Goal: Task Accomplishment & Management: Use online tool/utility

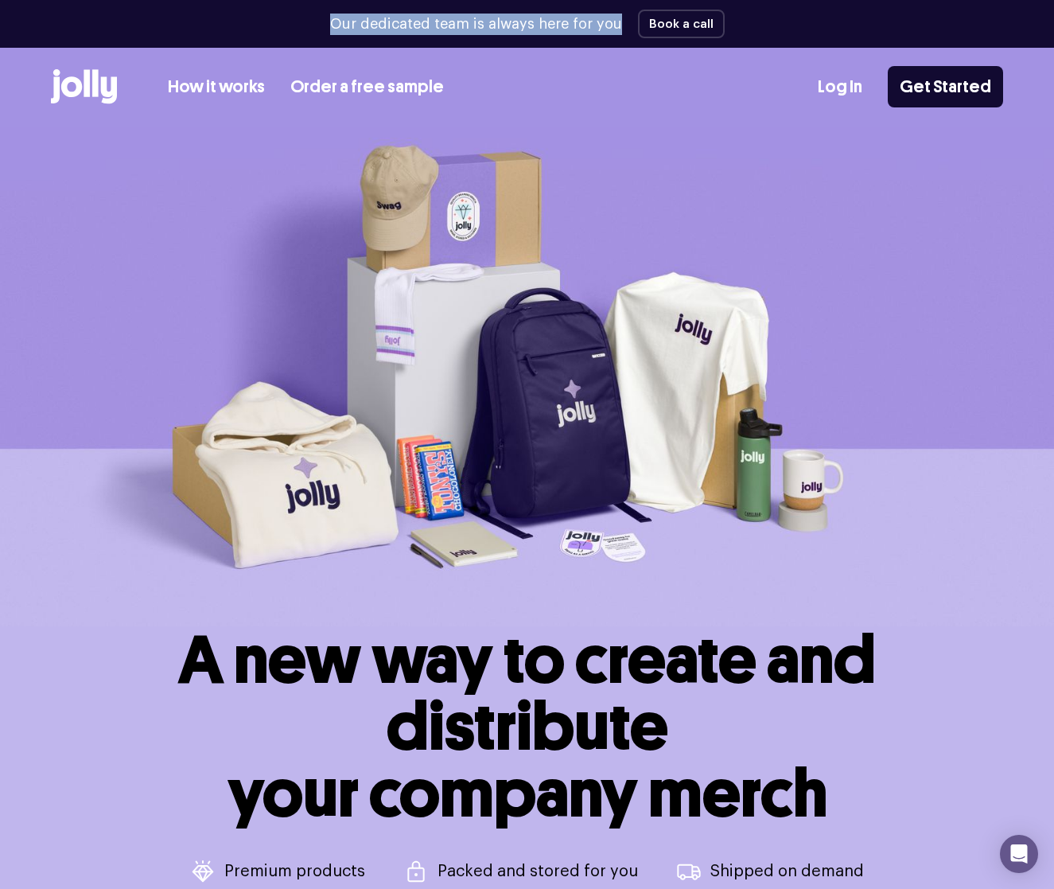
click at [619, 29] on div "Our dedicated team is always here for you Book a call" at bounding box center [527, 24] width 953 height 48
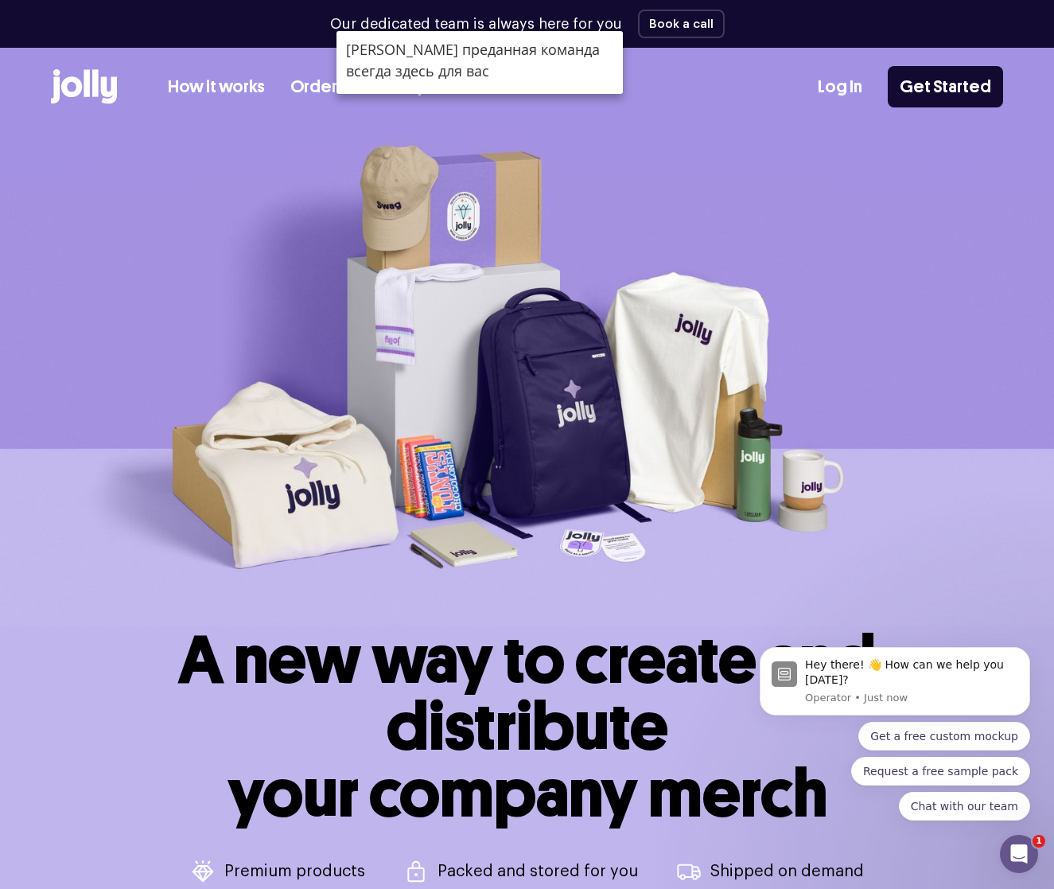
click at [759, 34] on div "Our dedicated team is always here for you Book a call" at bounding box center [527, 24] width 953 height 48
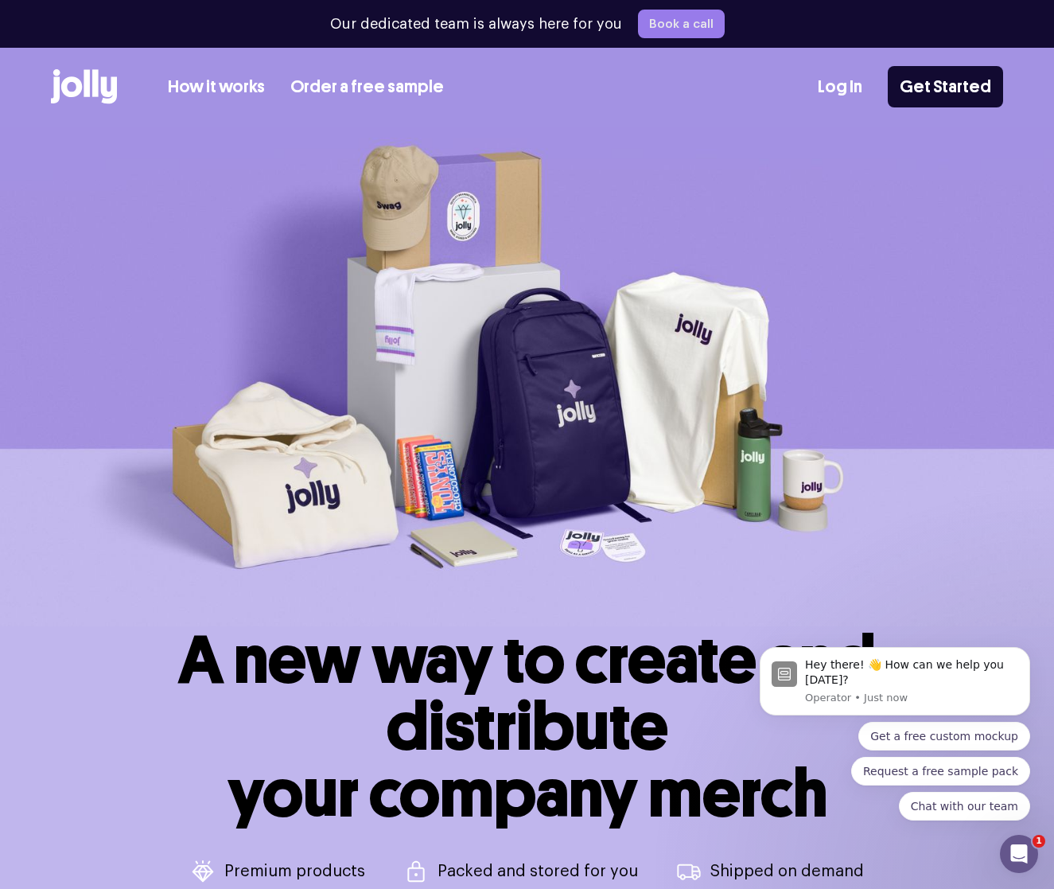
click at [689, 29] on button "Book a call" at bounding box center [681, 24] width 87 height 29
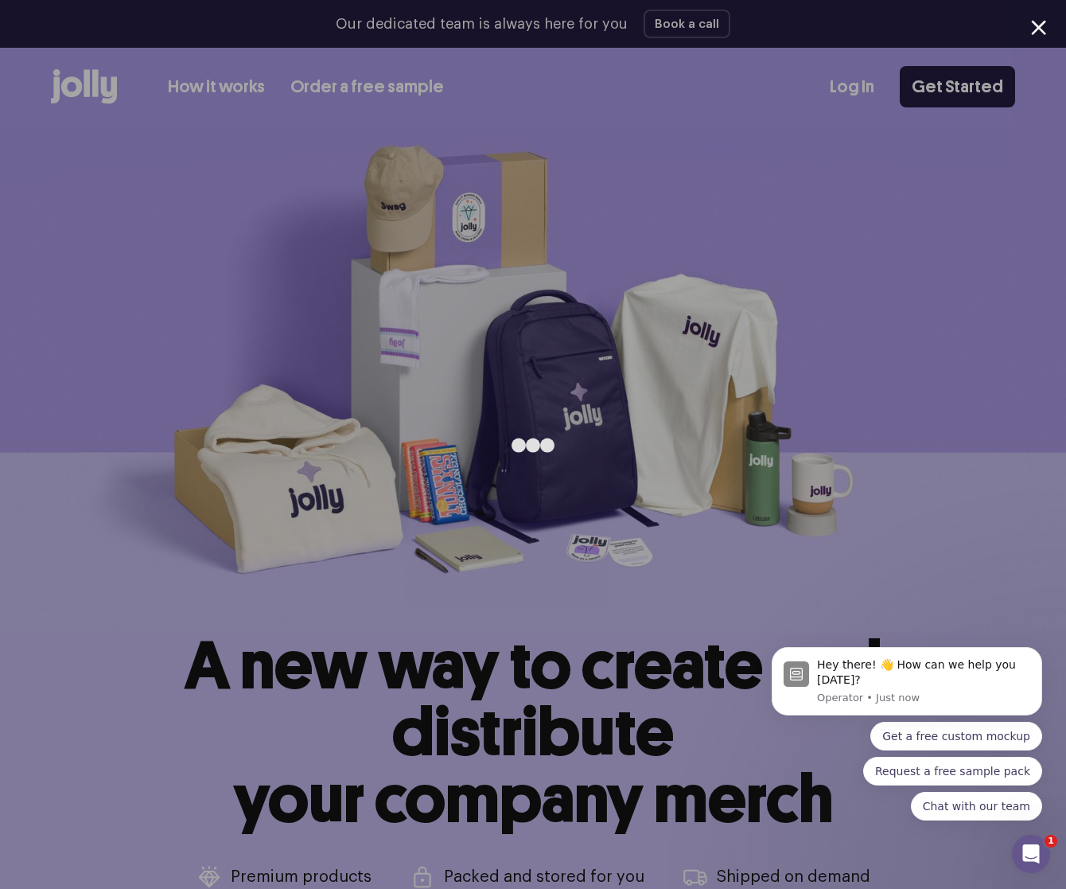
click at [1031, 23] on div at bounding box center [1038, 27] width 15 height 15
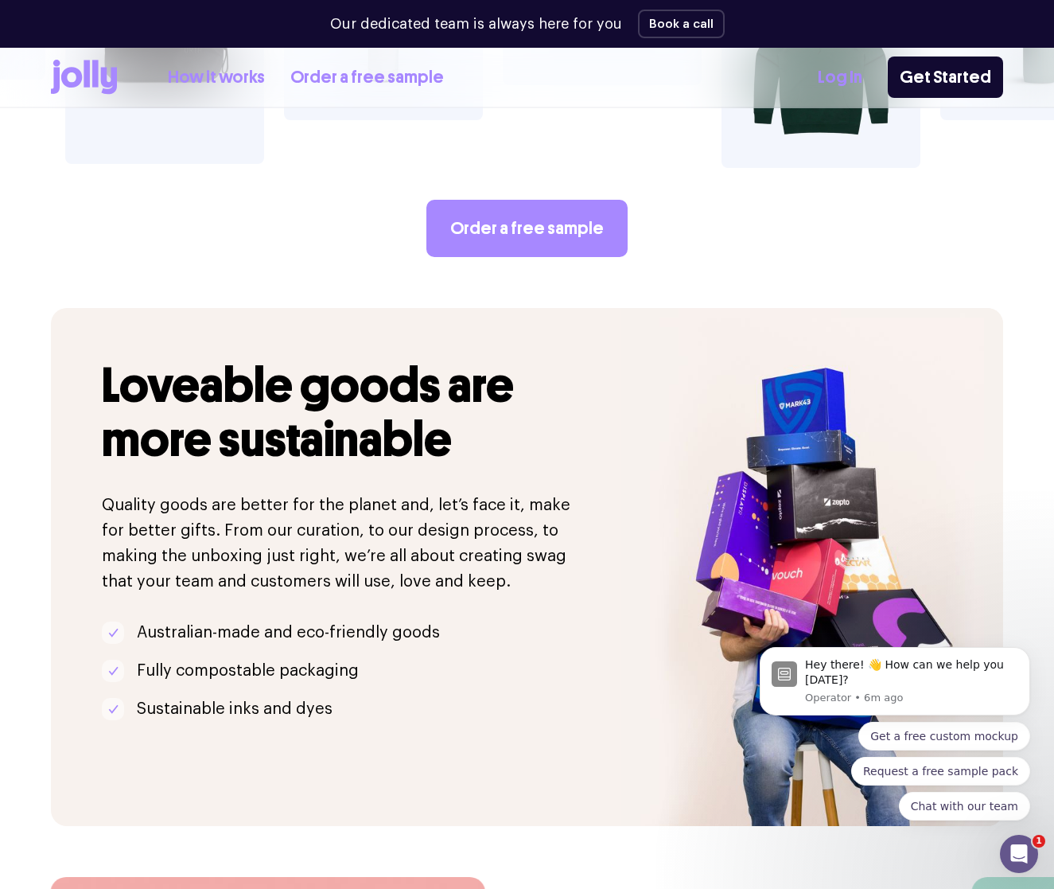
scroll to position [4128, 0]
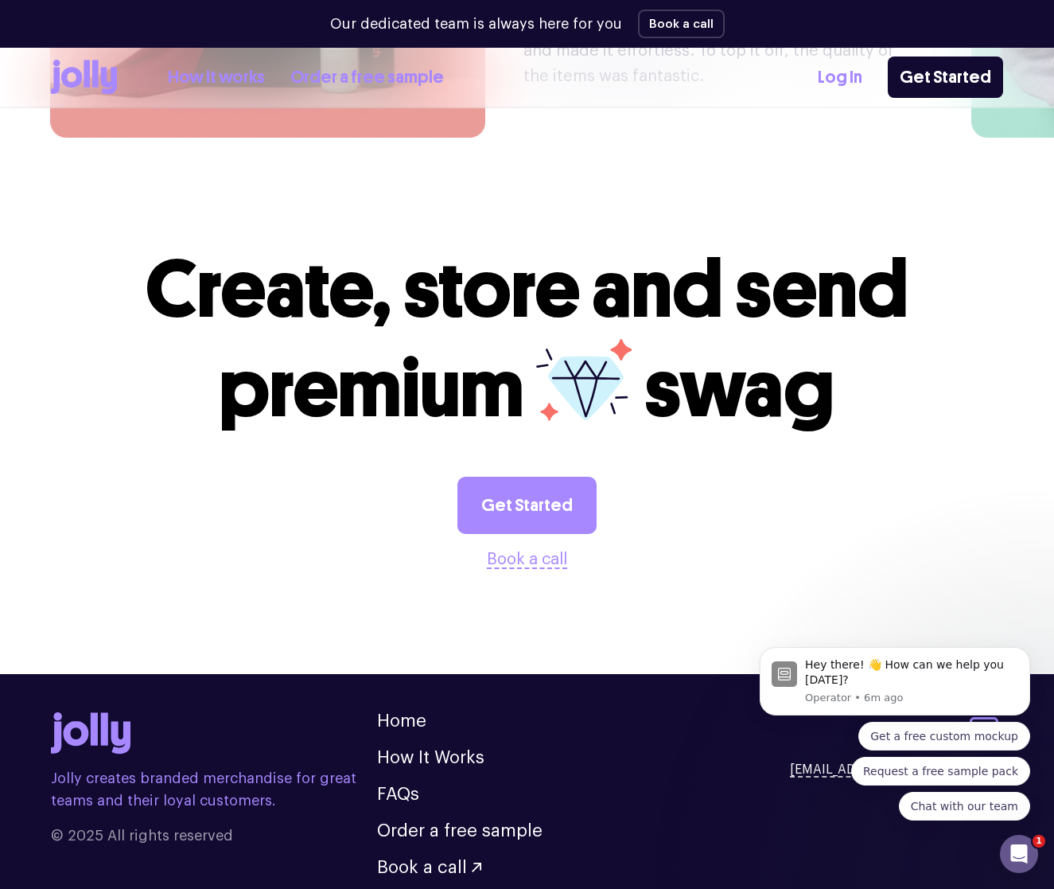
click at [538, 547] on button "Book a call" at bounding box center [527, 559] width 80 height 25
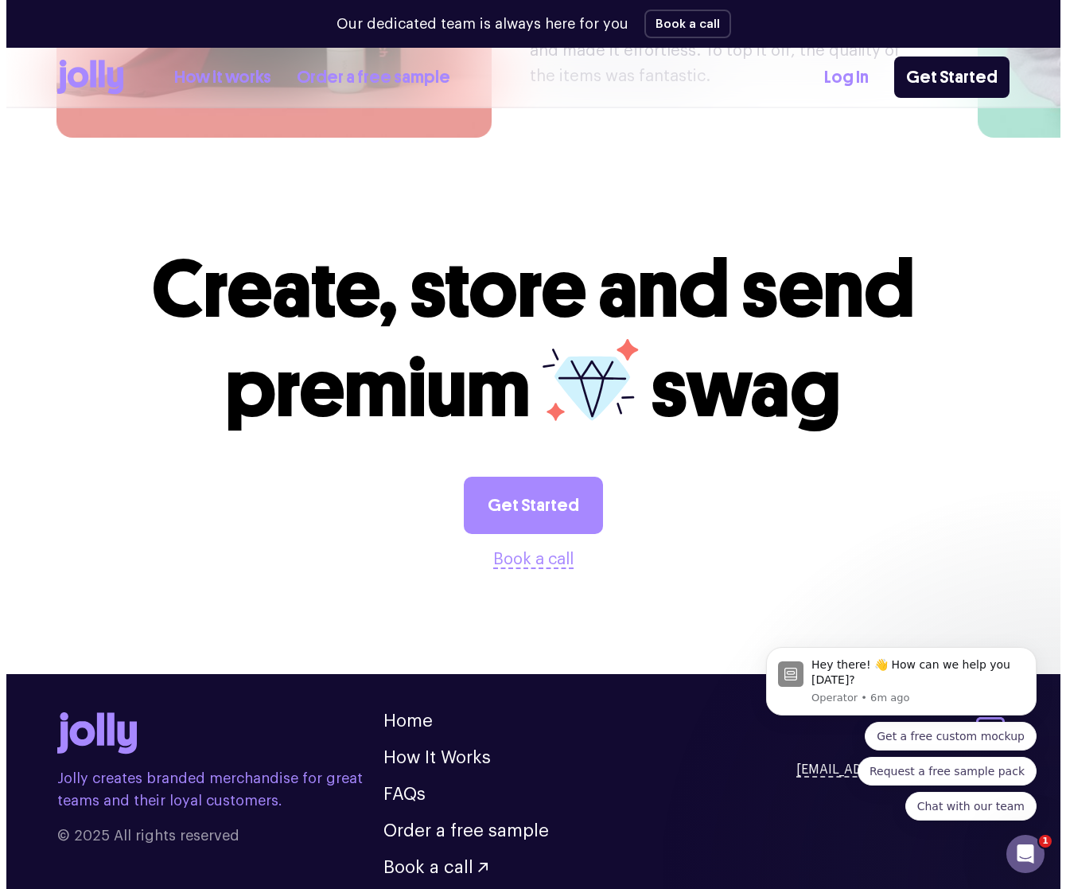
scroll to position [4133, 0]
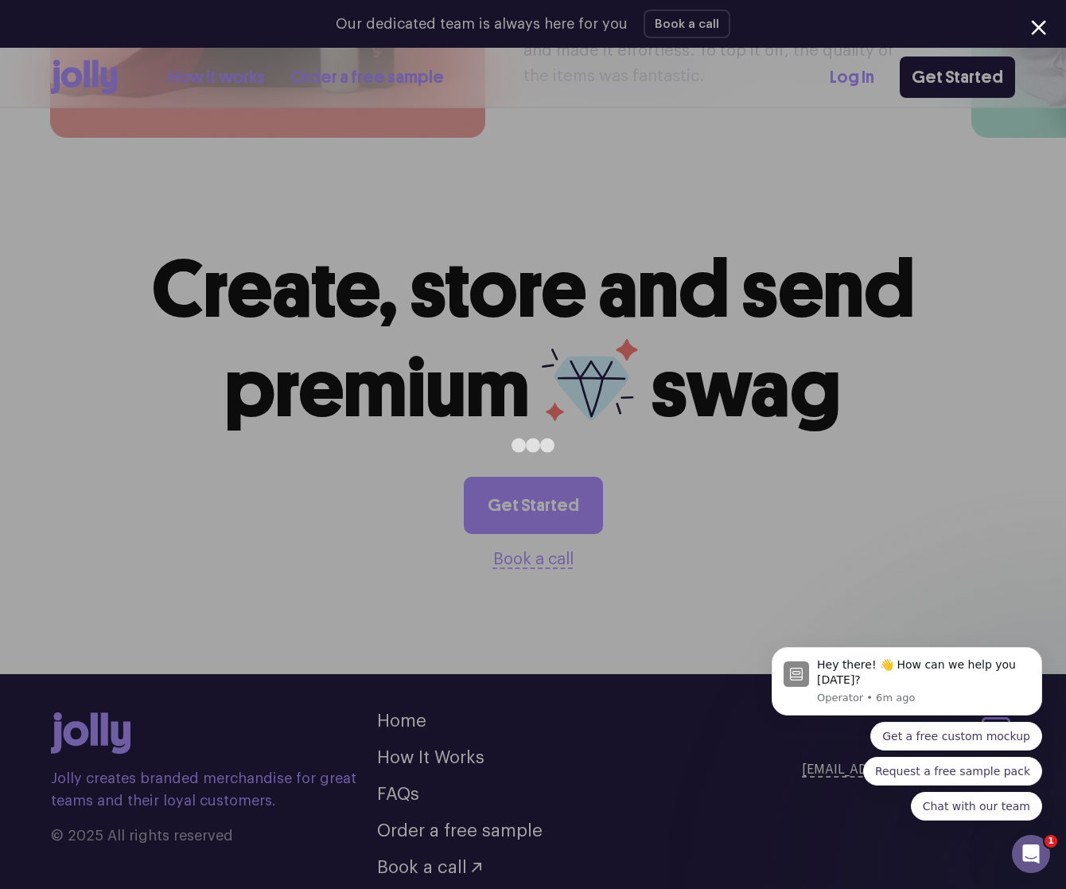
click at [743, 159] on div at bounding box center [533, 444] width 1066 height 889
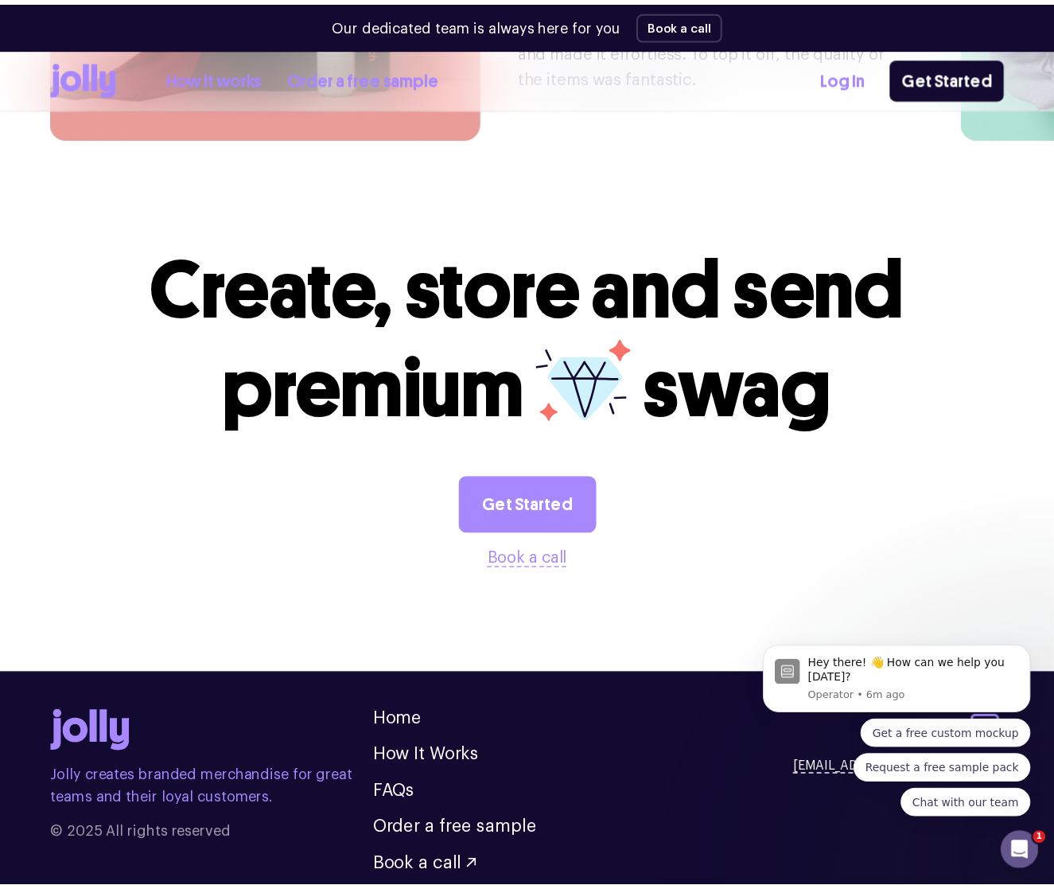
scroll to position [4128, 0]
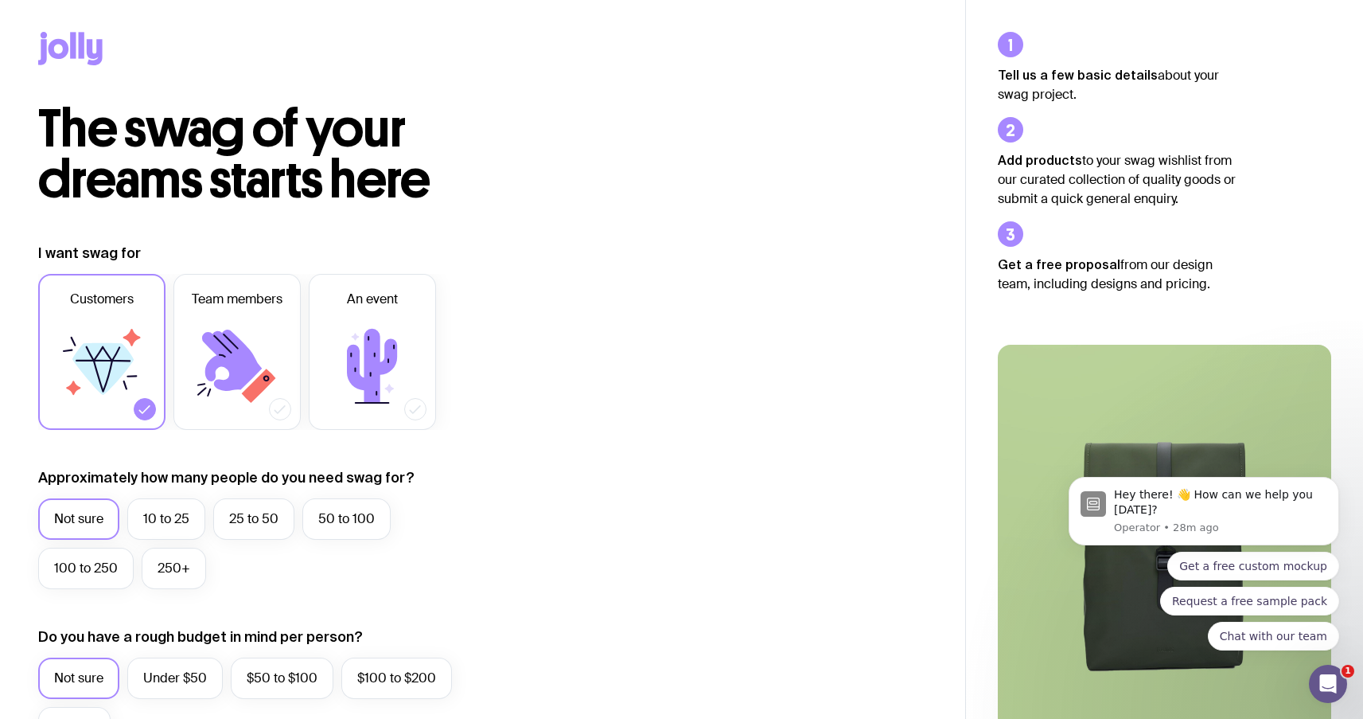
click at [133, 142] on span "The swag of your dreams starts here" at bounding box center [234, 154] width 392 height 114
click at [146, 138] on span "The swag of your dreams starts here" at bounding box center [234, 154] width 392 height 114
click at [125, 127] on span "The swag of your dreams starts here" at bounding box center [234, 154] width 392 height 114
click at [40, 28] on div at bounding box center [482, 51] width 889 height 103
click at [95, 47] on icon at bounding box center [70, 48] width 64 height 33
